Goal: Check status: Check status

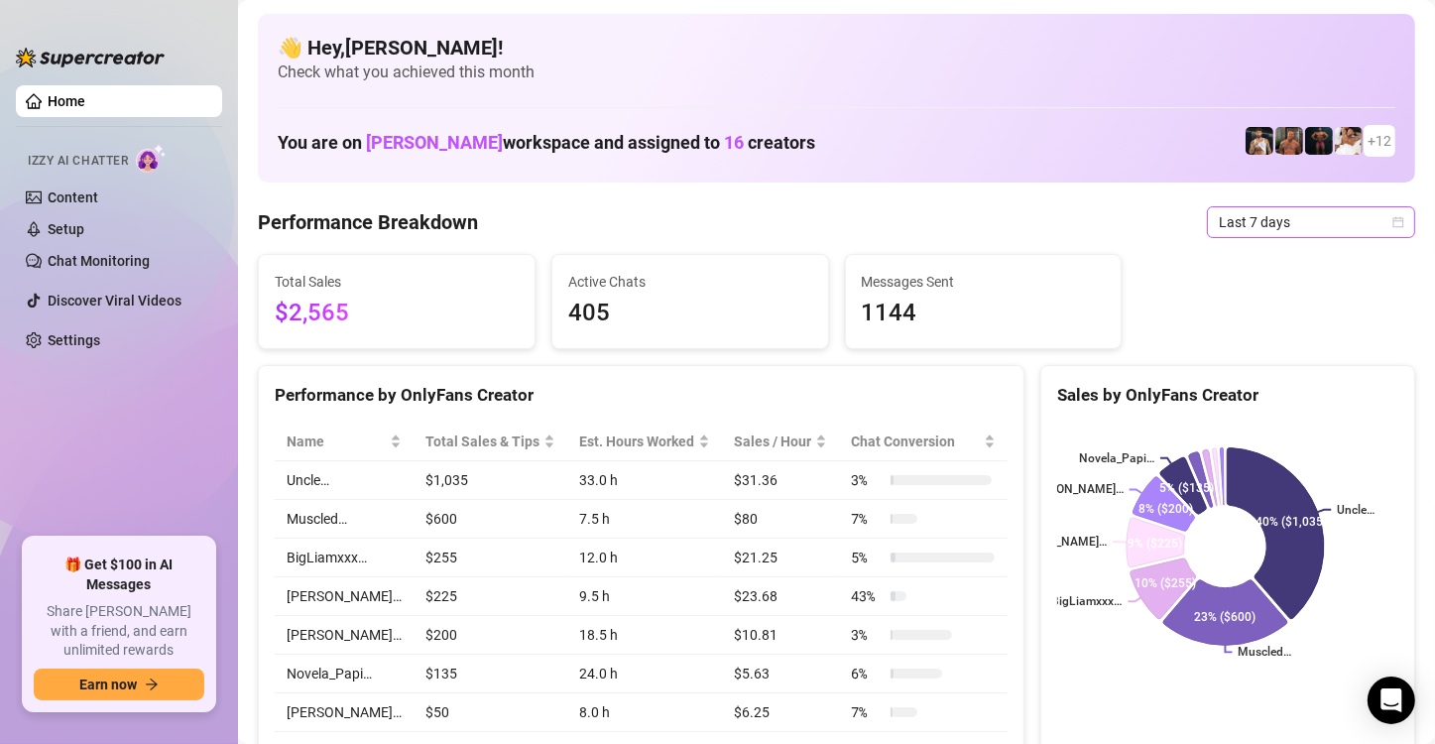
click at [1346, 214] on span "Last 7 days" at bounding box center [1311, 222] width 184 height 30
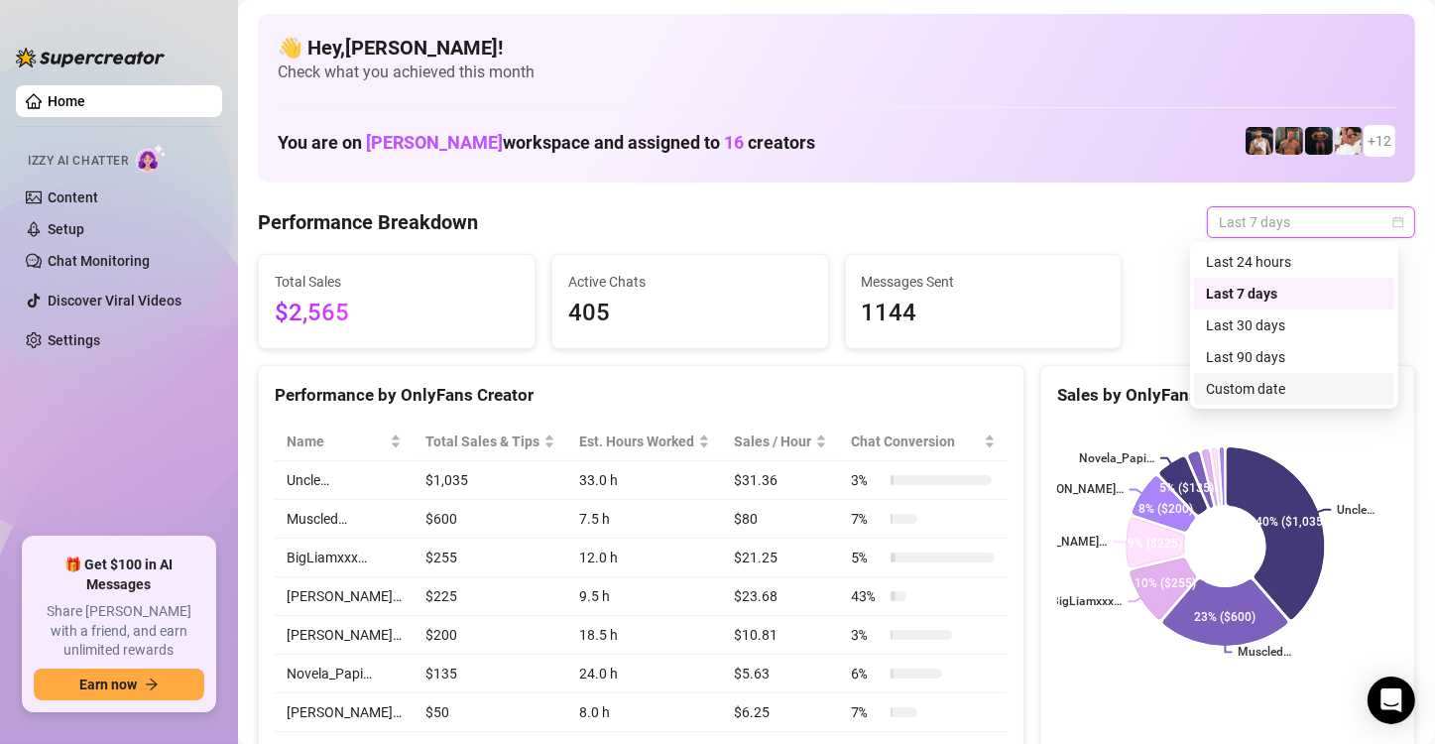
click at [1236, 397] on div "Custom date" at bounding box center [1294, 389] width 176 height 22
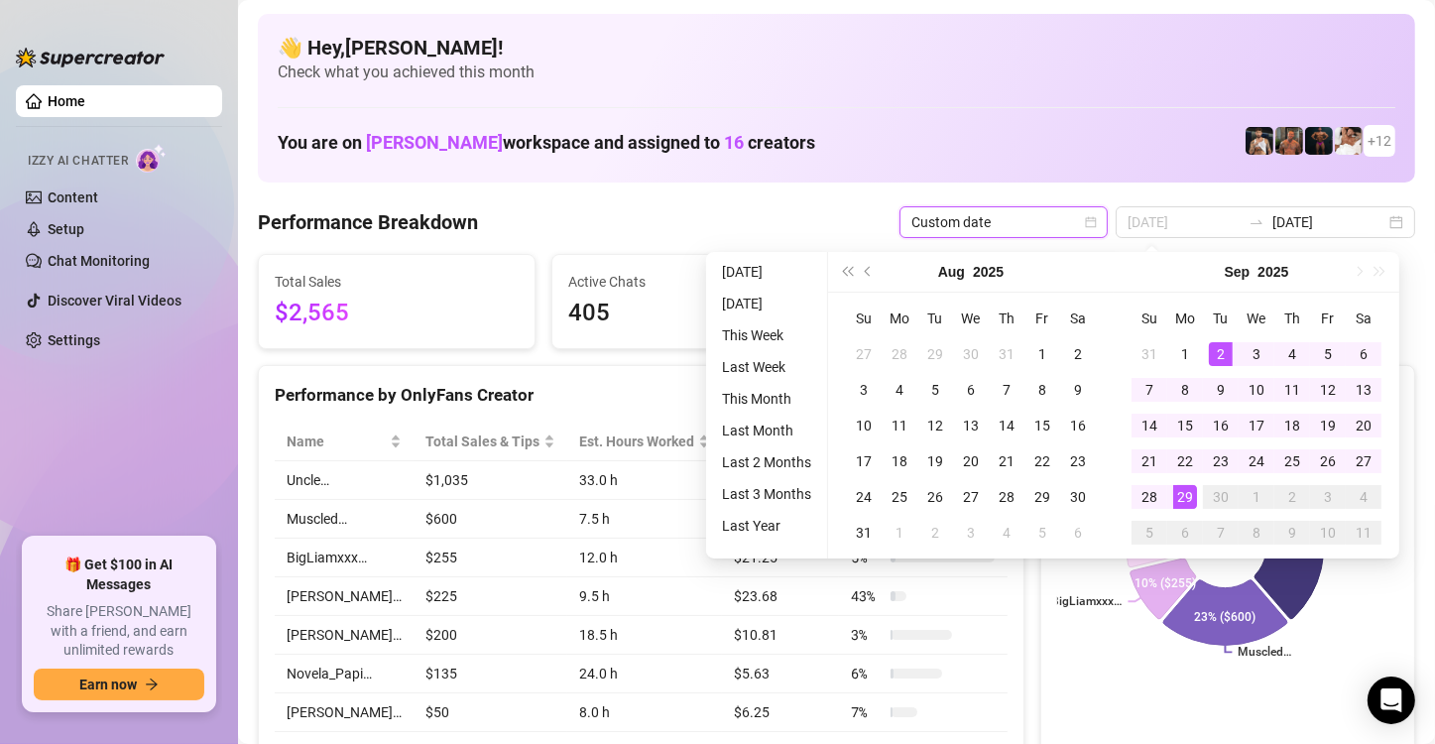
type input "2025-09-29"
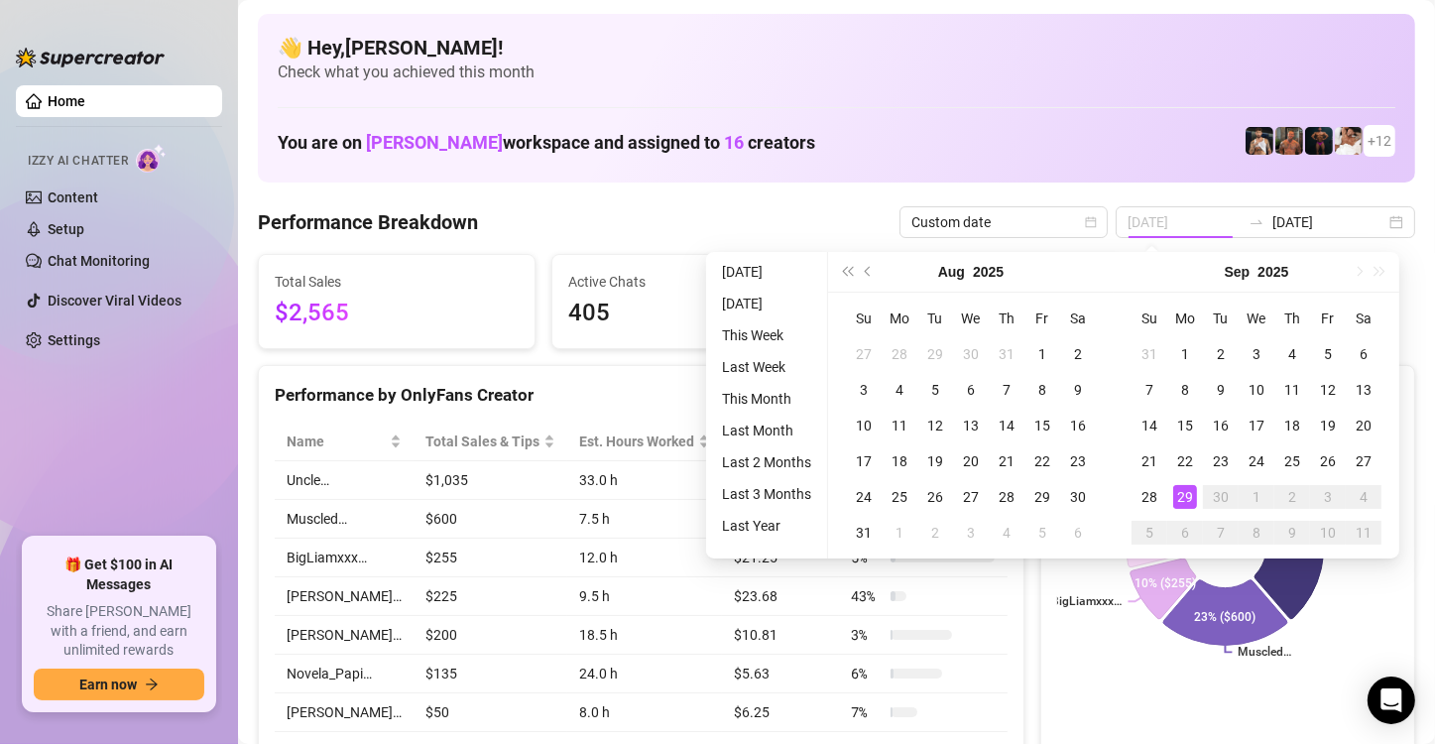
click at [1182, 502] on div "29" at bounding box center [1185, 497] width 24 height 24
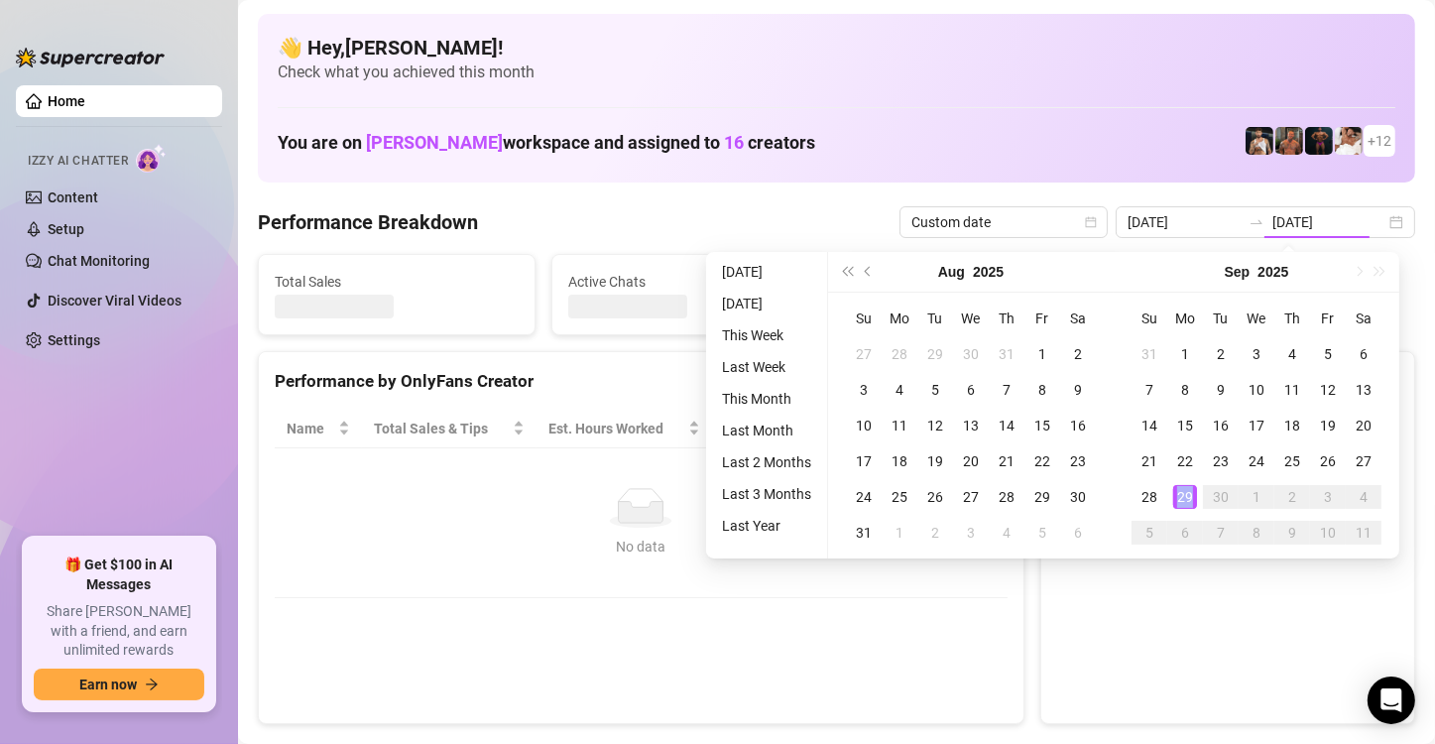
type input "2025-09-29"
